Goal: Task Accomplishment & Management: Use online tool/utility

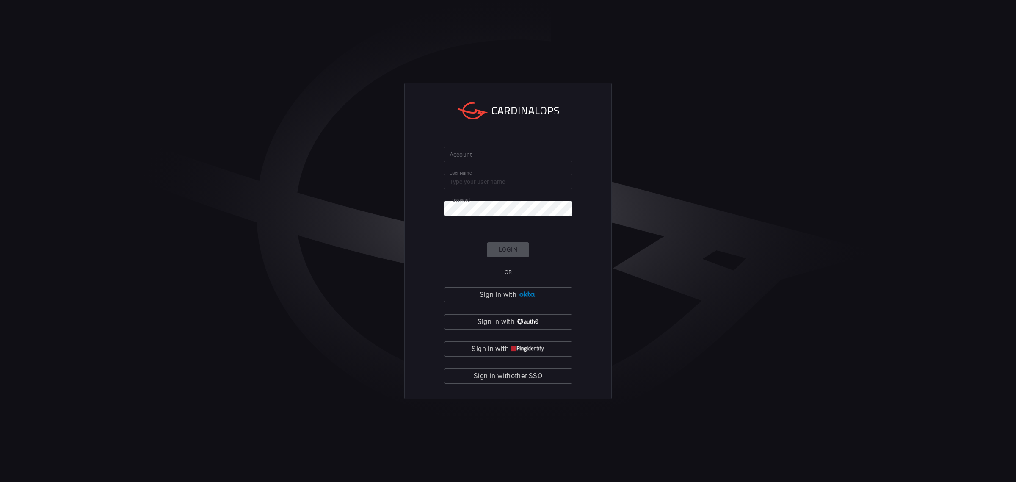
type input "maimon"
click at [488, 147] on input "Account" at bounding box center [508, 154] width 129 height 16
type input "solaredge"
click at [509, 260] on div "Login OR Sign in with Sign in with Sign in with Sign in with other SSO" at bounding box center [508, 312] width 129 height 141
click at [509, 255] on button "Login" at bounding box center [508, 249] width 42 height 15
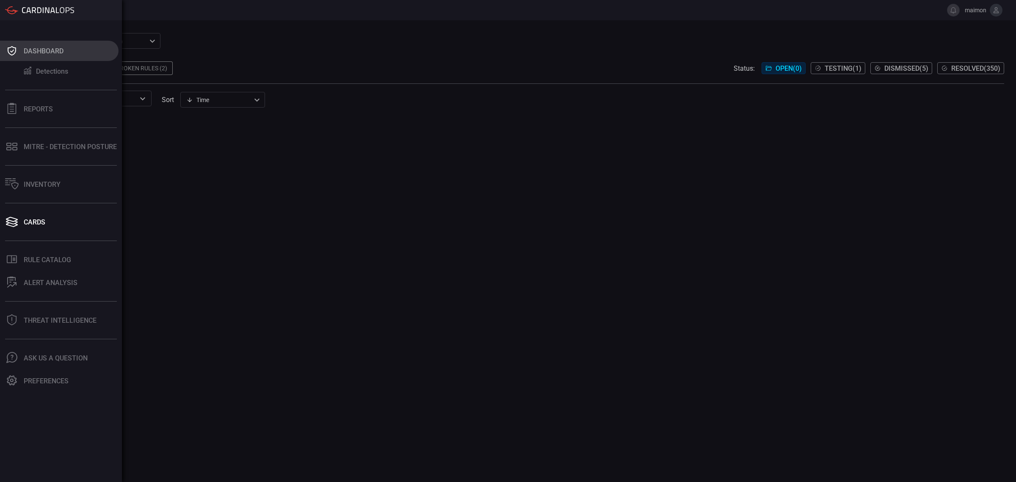
click at [56, 47] on div "Dashboard" at bounding box center [44, 51] width 40 height 8
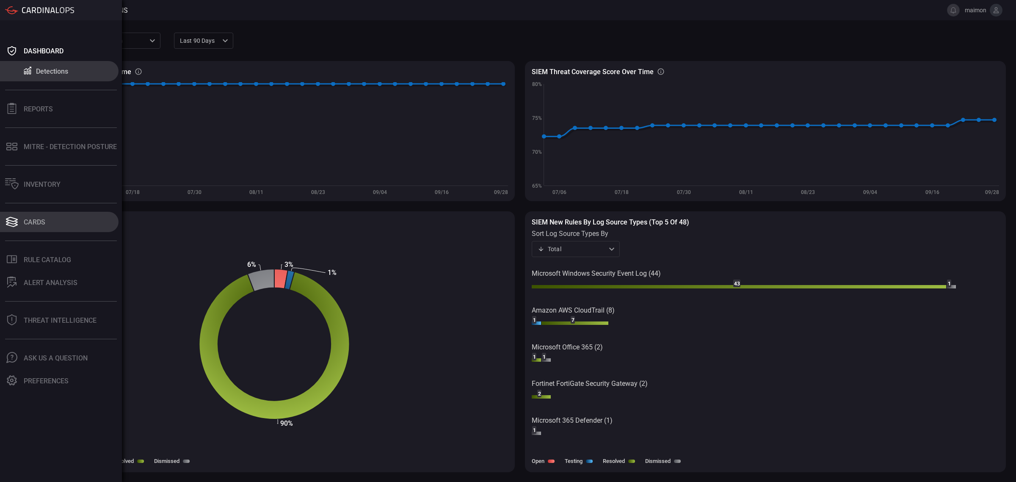
click at [42, 218] on div "Cards" at bounding box center [35, 222] width 22 height 8
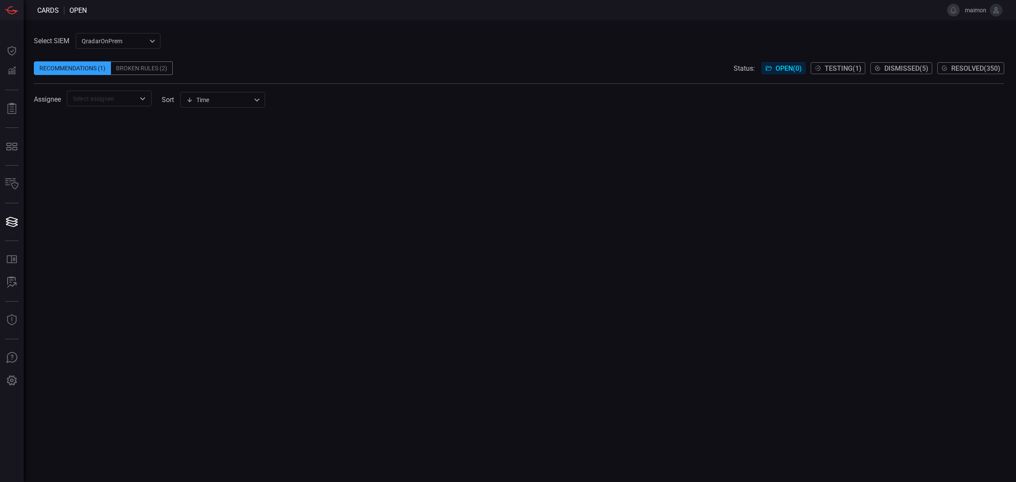
click at [237, 75] on span at bounding box center [519, 79] width 970 height 8
